Goal: Information Seeking & Learning: Find specific fact

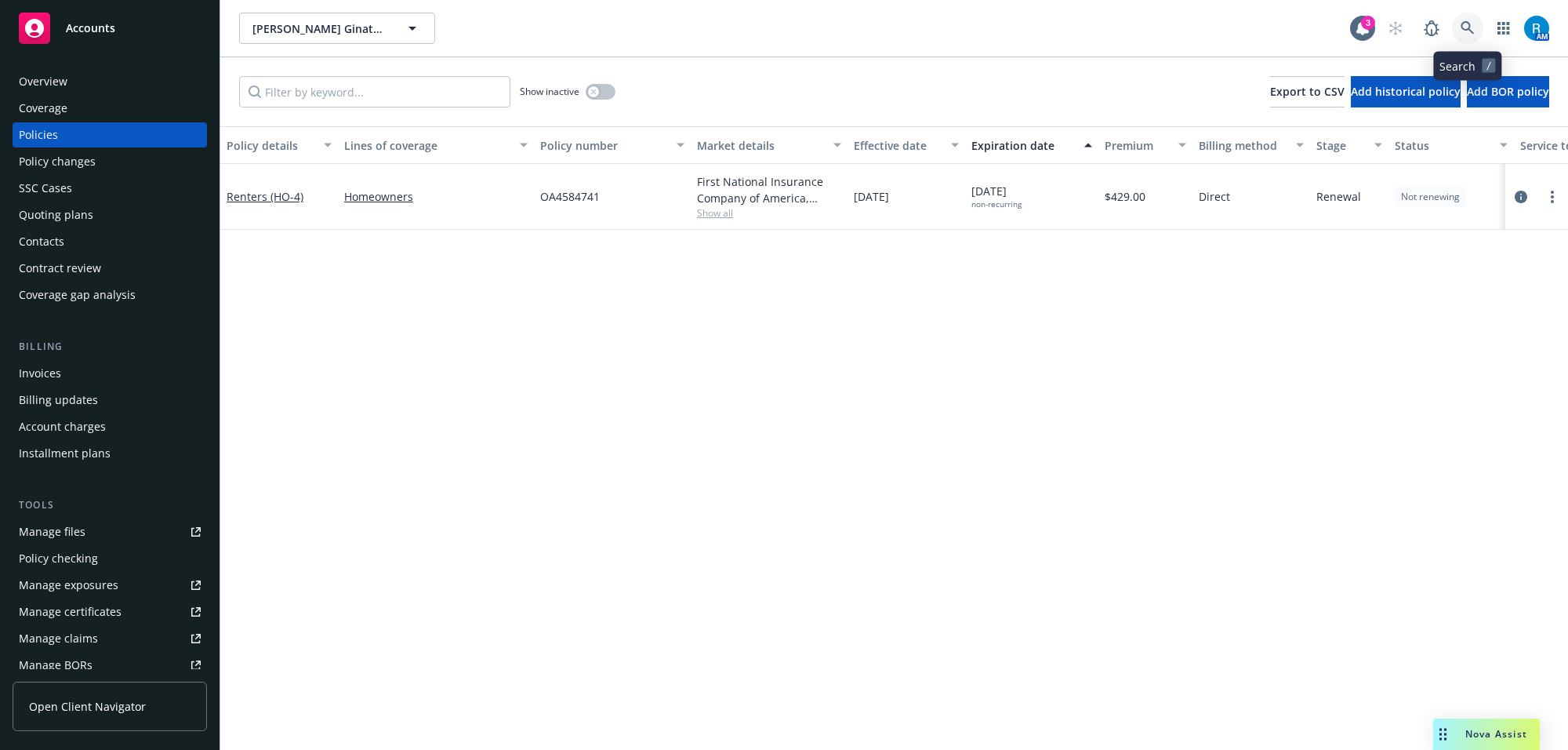
click at [1464, 18] on link at bounding box center [1468, 28] width 31 height 31
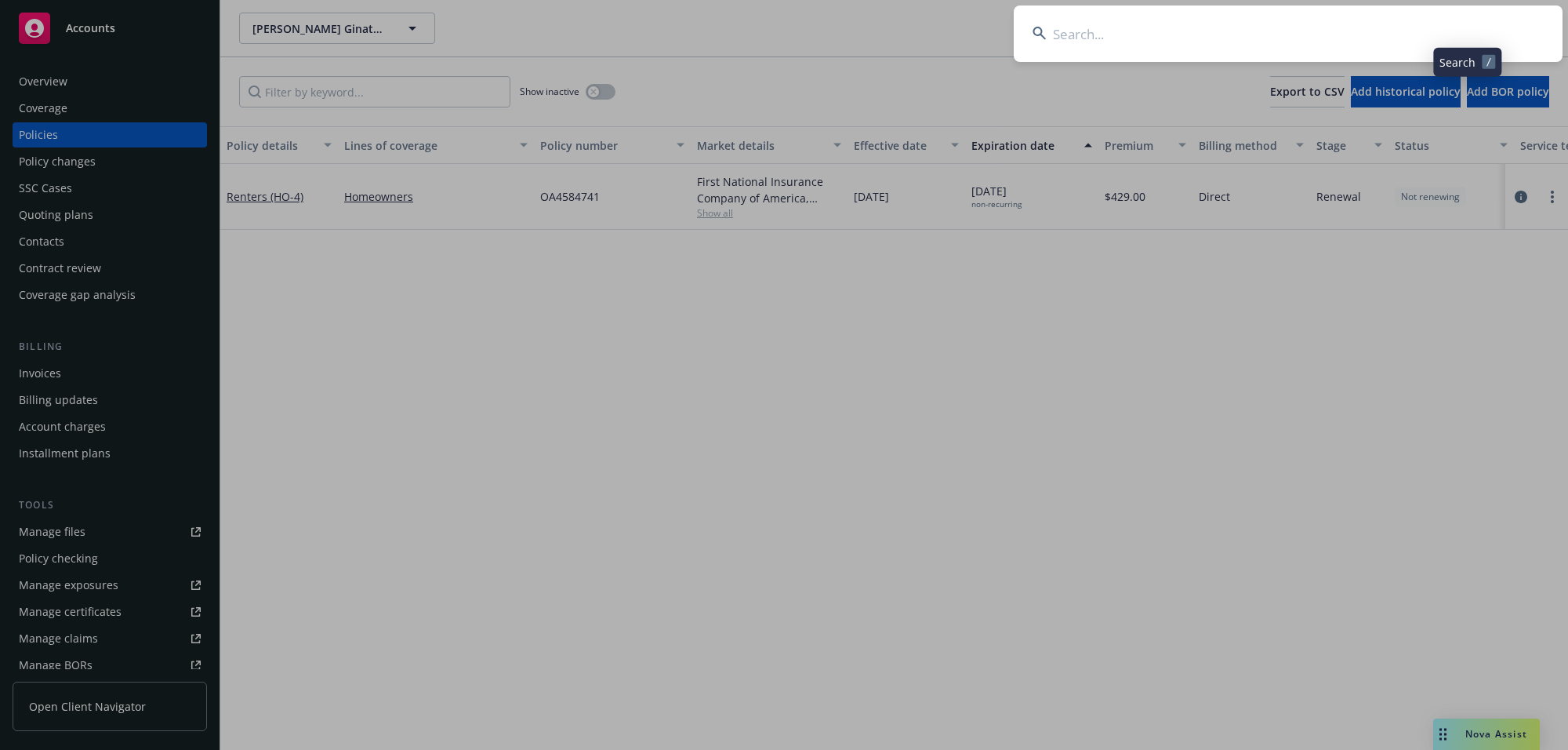
type input "[PERSON_NAME]"
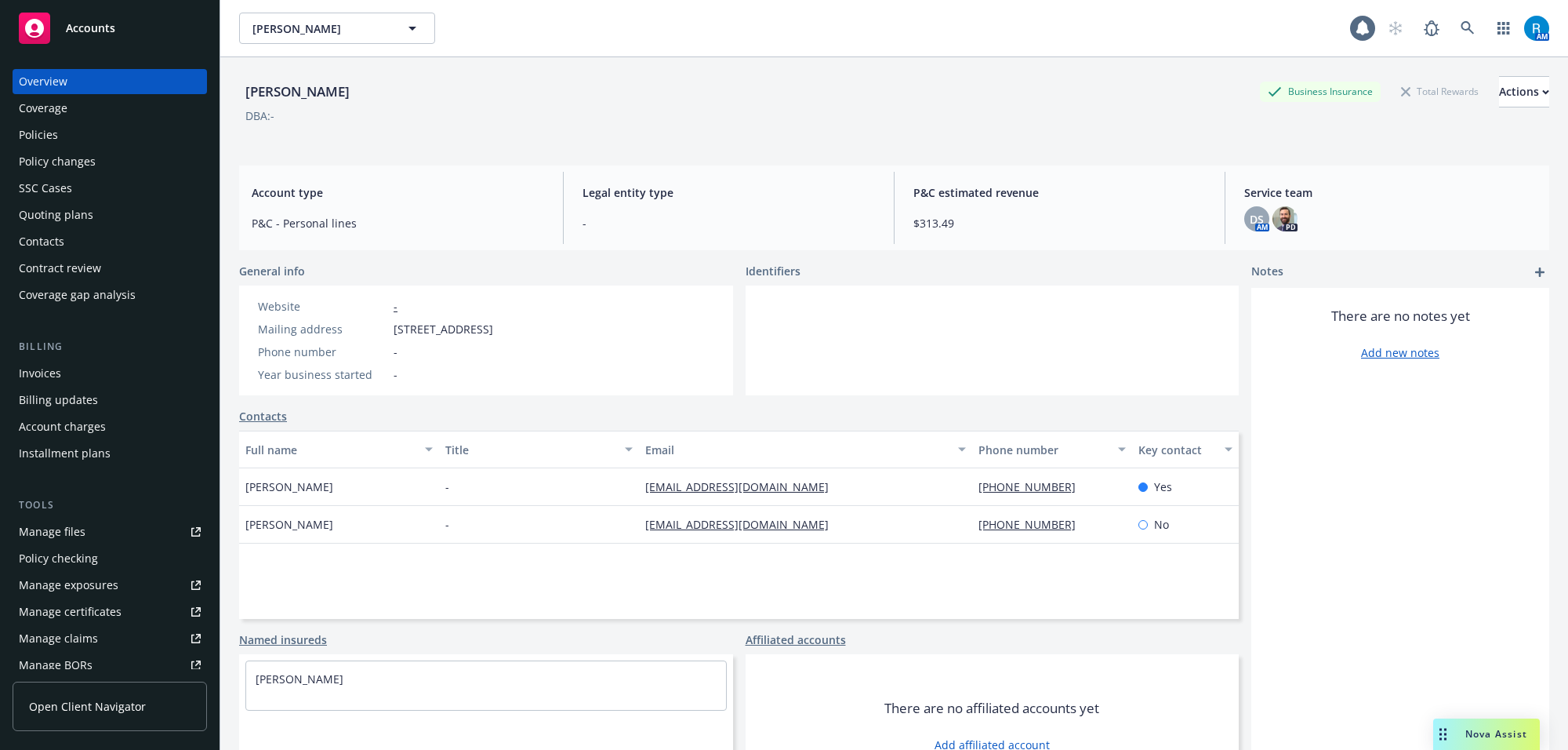
click at [67, 136] on div "Policies" at bounding box center [110, 135] width 182 height 25
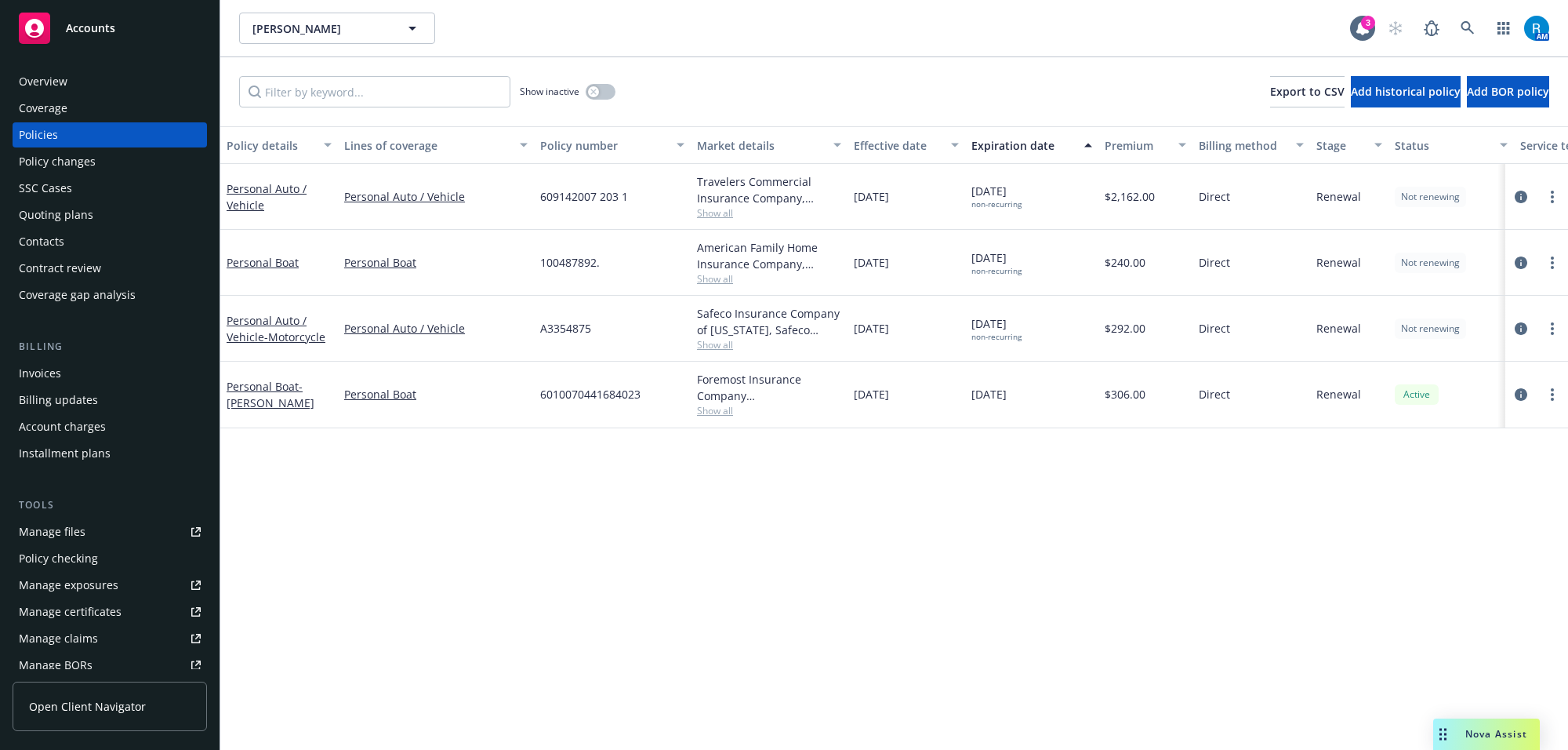
drag, startPoint x: 857, startPoint y: 328, endPoint x: 913, endPoint y: 328, distance: 56.0
click at [912, 328] on div "[DATE]" at bounding box center [907, 329] width 118 height 66
drag, startPoint x: 967, startPoint y: 193, endPoint x: 1064, endPoint y: 190, distance: 97.0
click at [1052, 190] on div "[DATE] non-recurring" at bounding box center [1032, 197] width 133 height 66
click at [1473, 25] on icon at bounding box center [1468, 28] width 14 height 14
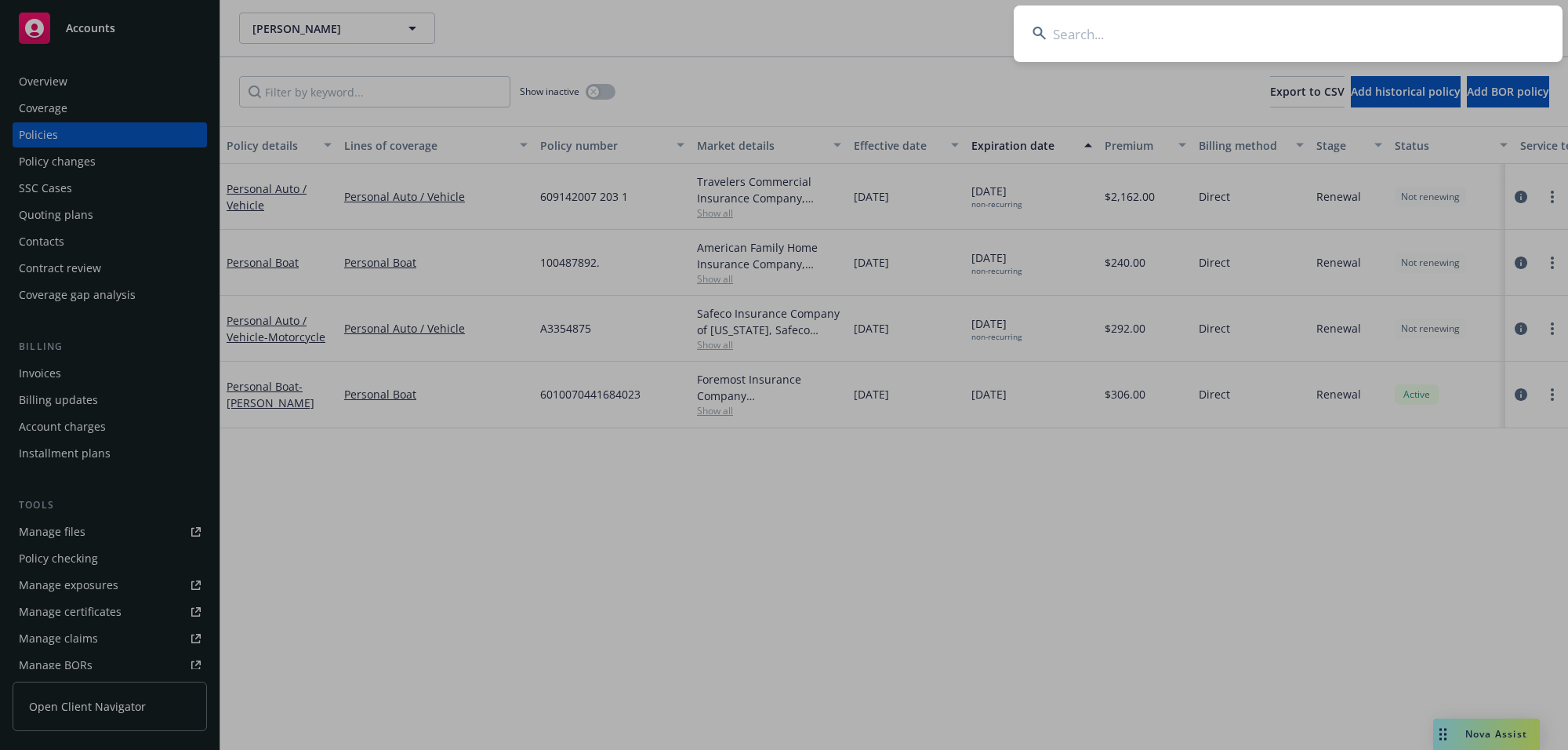
type input "[PERSON_NAME]"
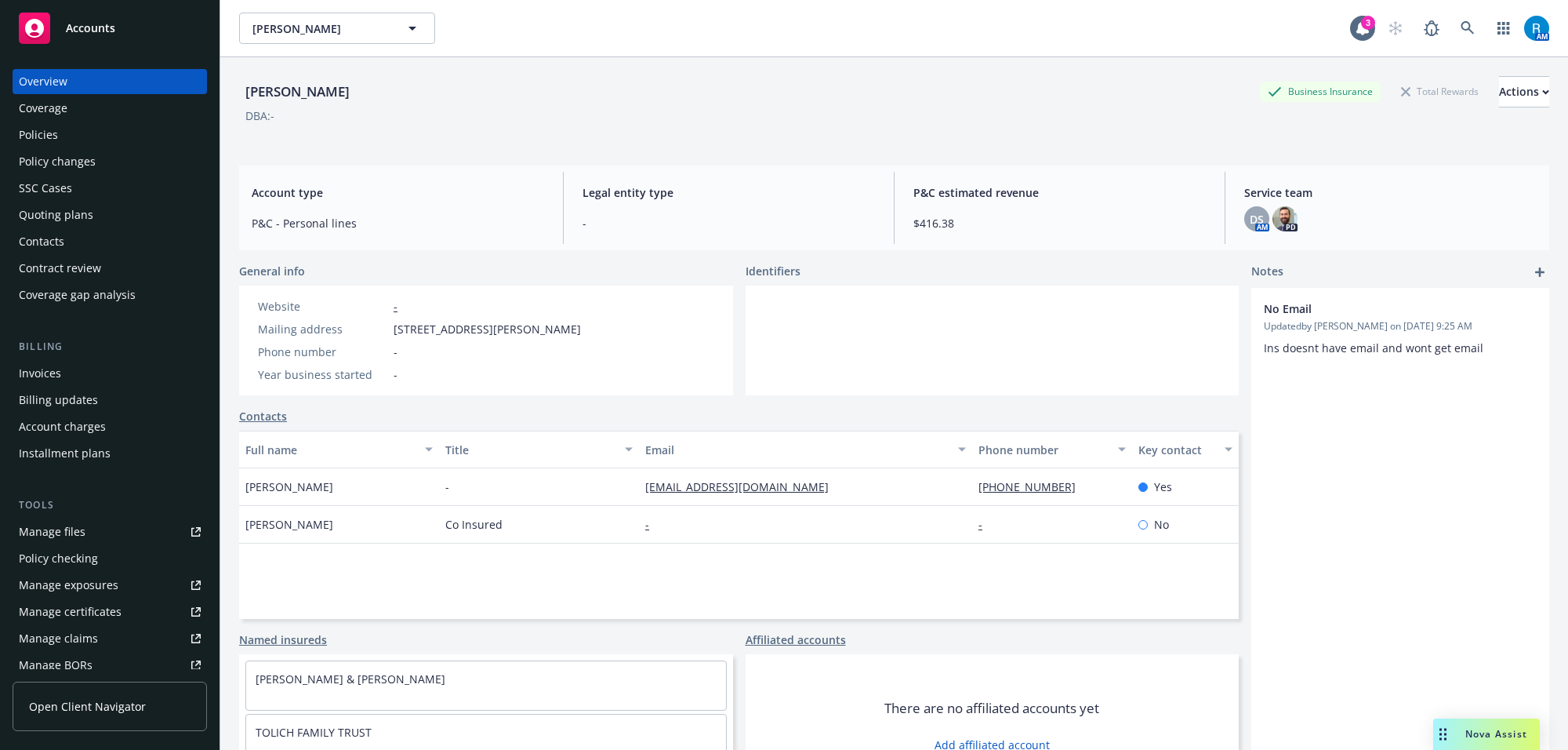
click at [71, 137] on div "Policies" at bounding box center [110, 135] width 182 height 25
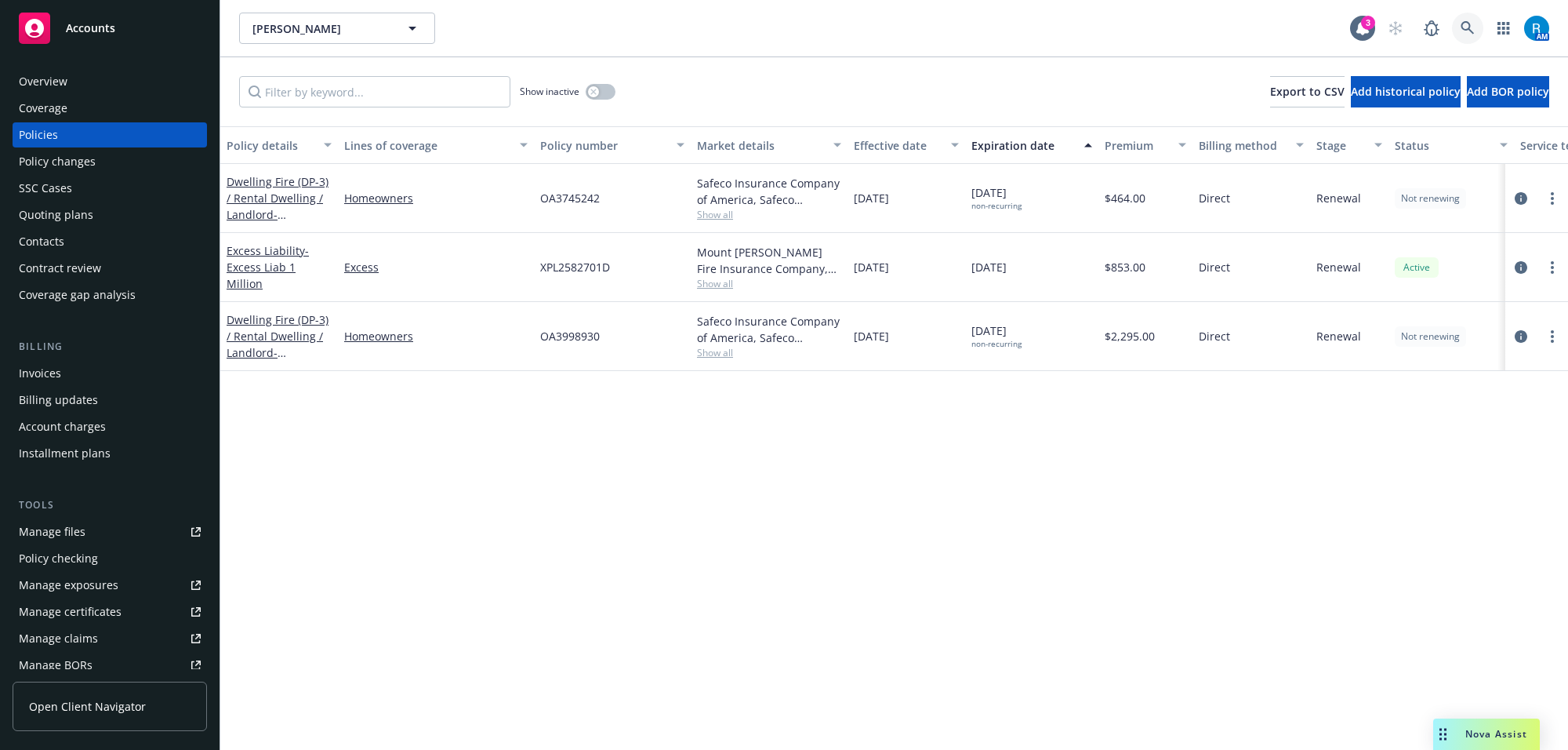
click at [1463, 29] on icon at bounding box center [1468, 28] width 14 height 14
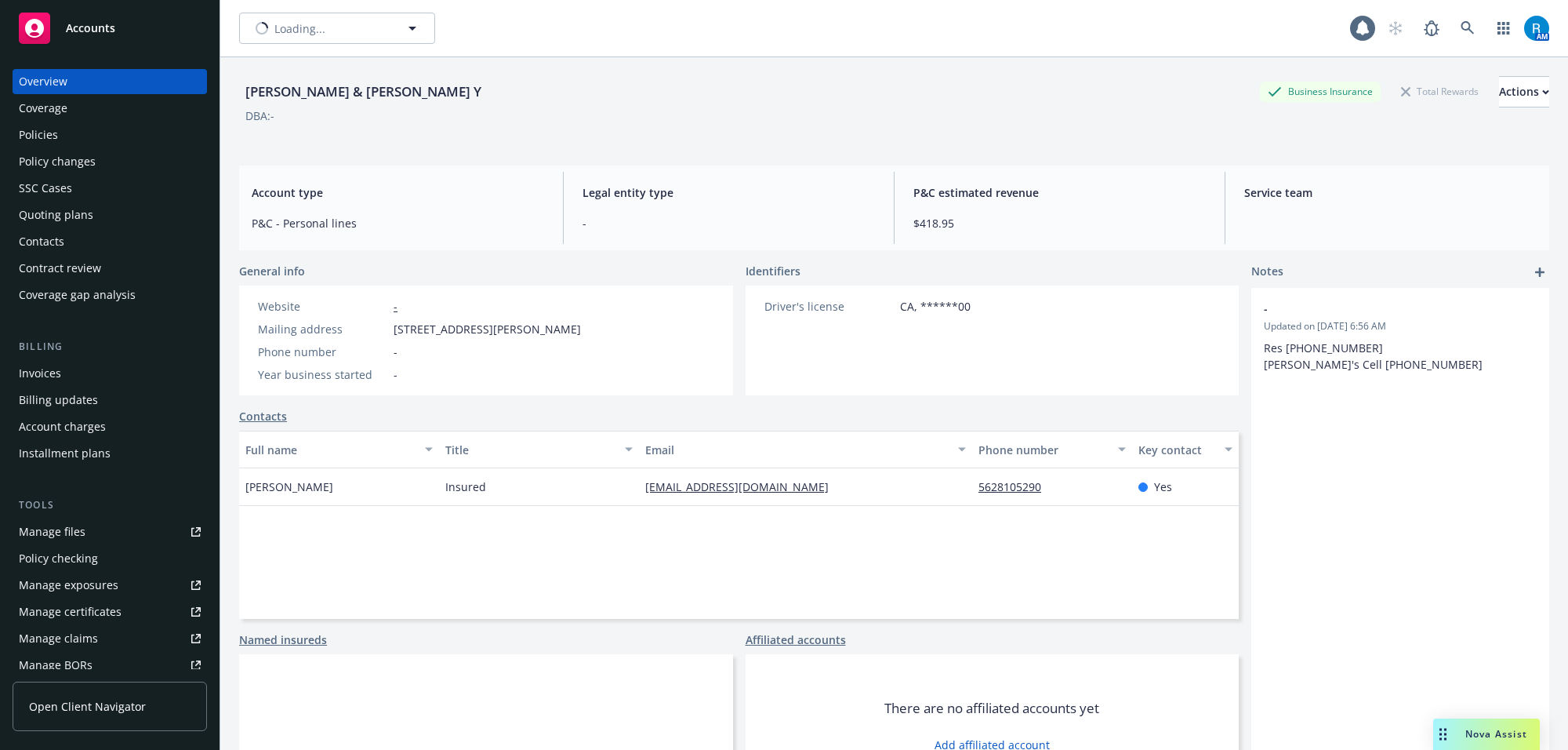
click at [41, 131] on div "Policies" at bounding box center [38, 135] width 40 height 25
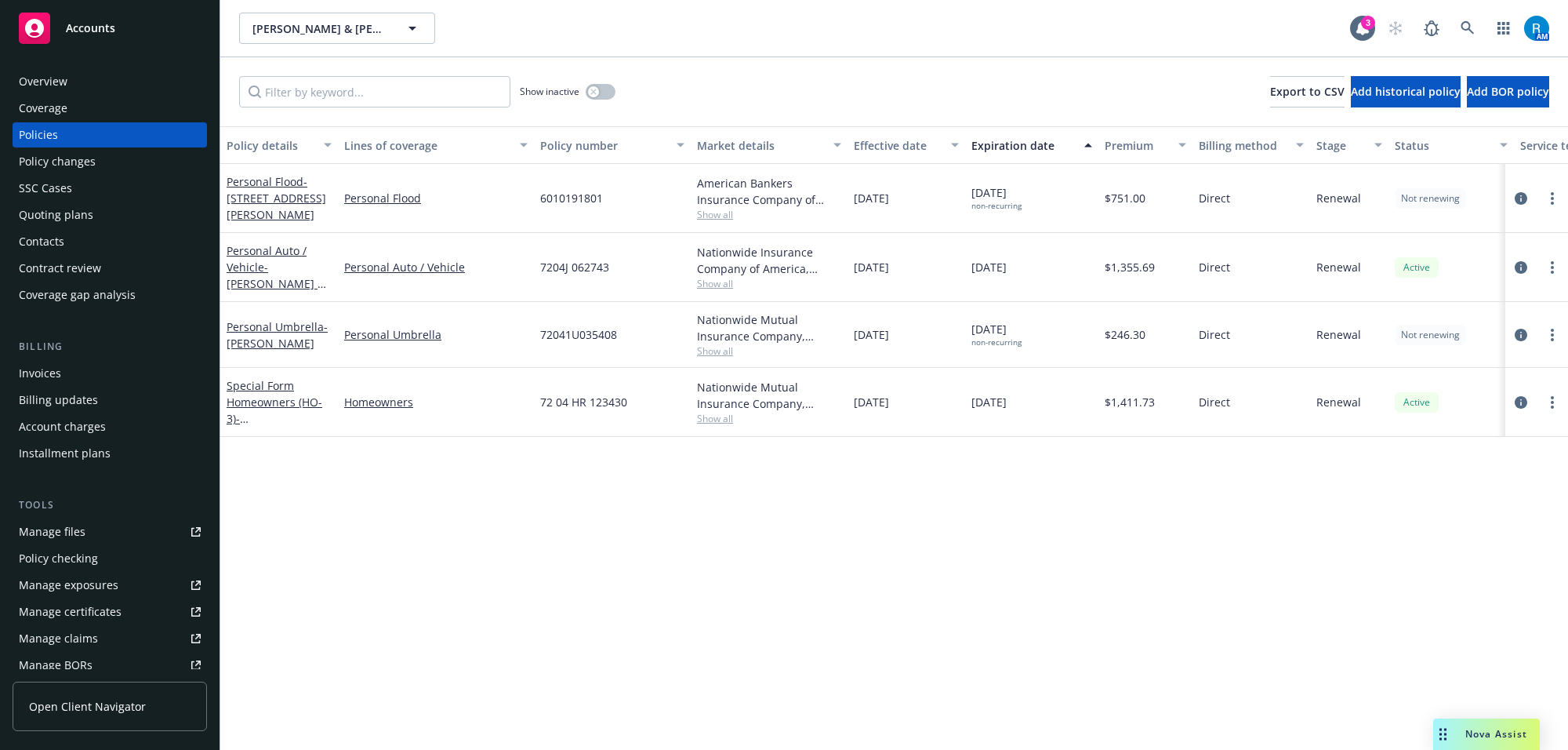
click at [573, 273] on span "7204J 062743" at bounding box center [575, 267] width 69 height 17
copy span "7204J 062743"
